Goal: Task Accomplishment & Management: Use online tool/utility

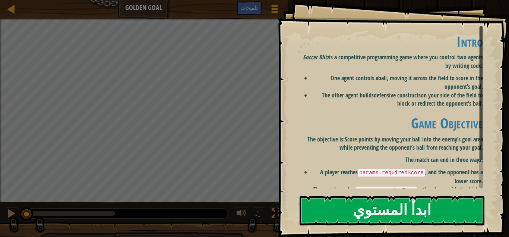
click at [415, 57] on p "Soccer Blitz is a competitive programming game where you control two agents by …" at bounding box center [389, 61] width 187 height 17
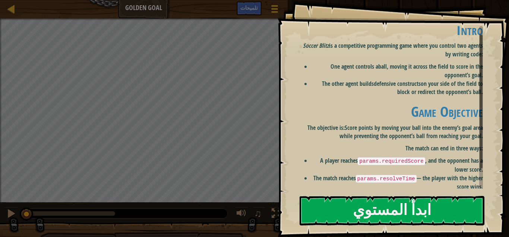
scroll to position [35, 0]
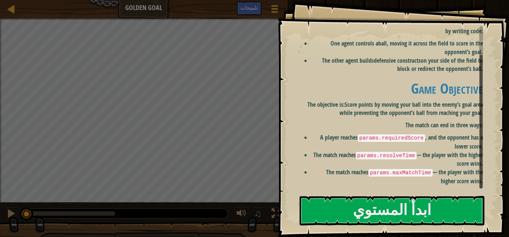
drag, startPoint x: 480, startPoint y: 108, endPoint x: 482, endPoint y: 161, distance: 52.6
click at [482, 161] on div at bounding box center [481, 121] width 3 height 133
click at [443, 213] on button "ابدأ المستوي" at bounding box center [392, 210] width 185 height 29
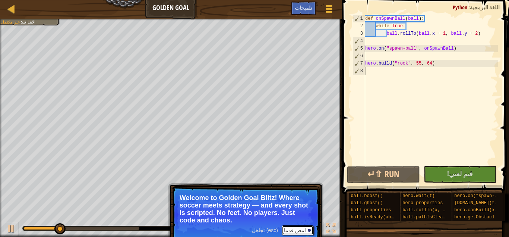
click at [308, 229] on button "امض قدما" at bounding box center [298, 230] width 32 height 10
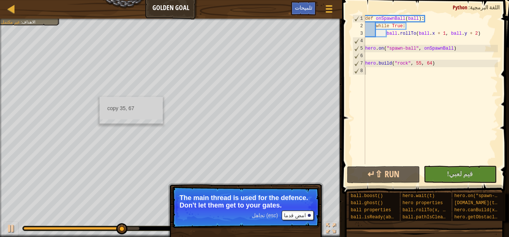
click at [275, 215] on span "تجاهل (esc)" at bounding box center [265, 215] width 26 height 6
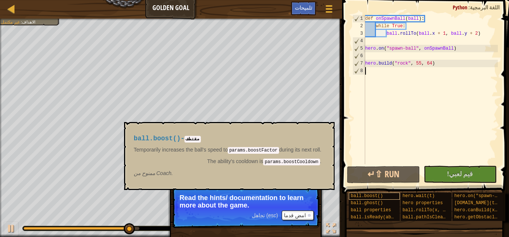
click at [387, 195] on div "ball.boost()" at bounding box center [374, 195] width 51 height 7
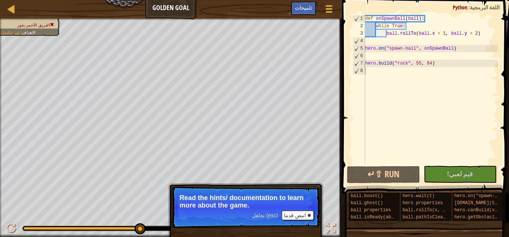
click at [275, 214] on span "تجاهل (esc)" at bounding box center [265, 215] width 26 height 6
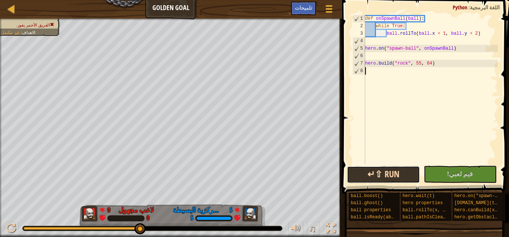
click at [390, 176] on button "Run ⇧↵" at bounding box center [383, 174] width 73 height 17
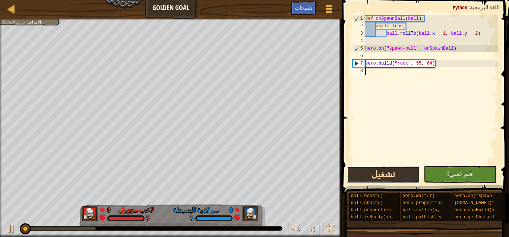
click at [390, 176] on button "تشغيل" at bounding box center [383, 174] width 73 height 17
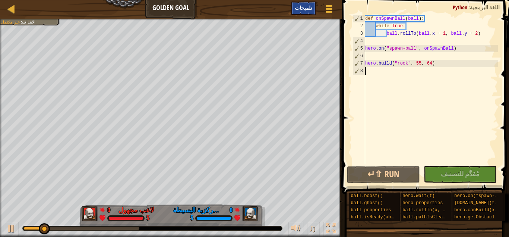
click at [307, 7] on span "تلميحات" at bounding box center [304, 7] width 18 height 7
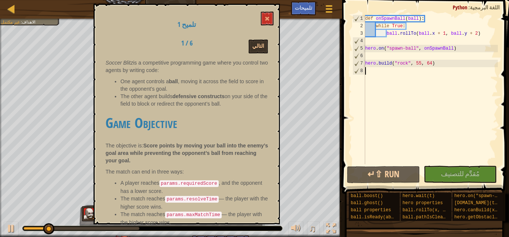
scroll to position [33, 0]
